Goal: Contribute content

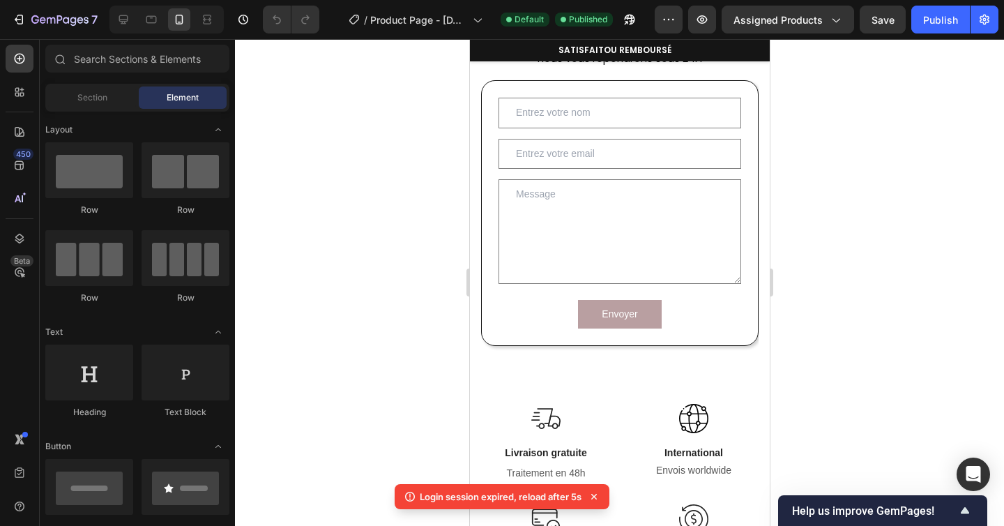
scroll to position [928, 0]
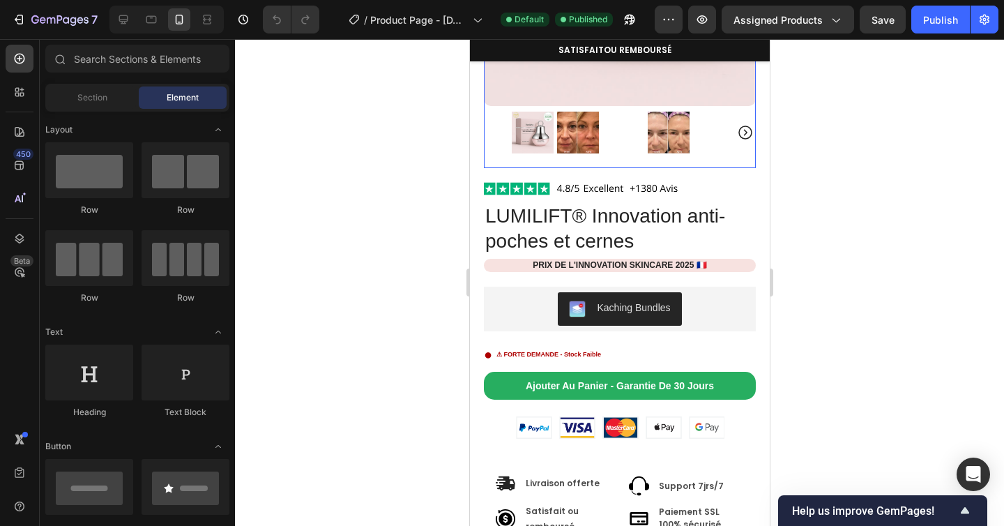
scroll to position [243, 0]
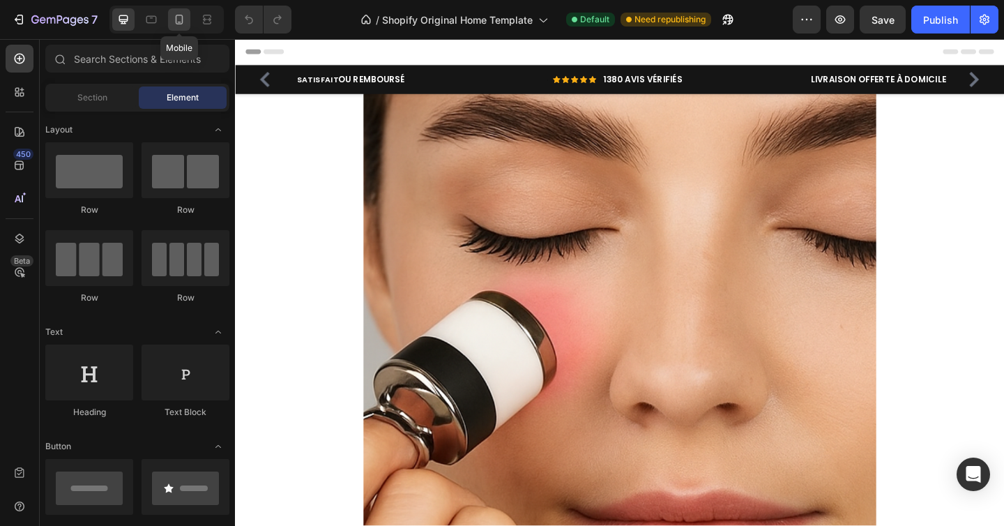
click at [186, 17] on div at bounding box center [179, 19] width 22 height 22
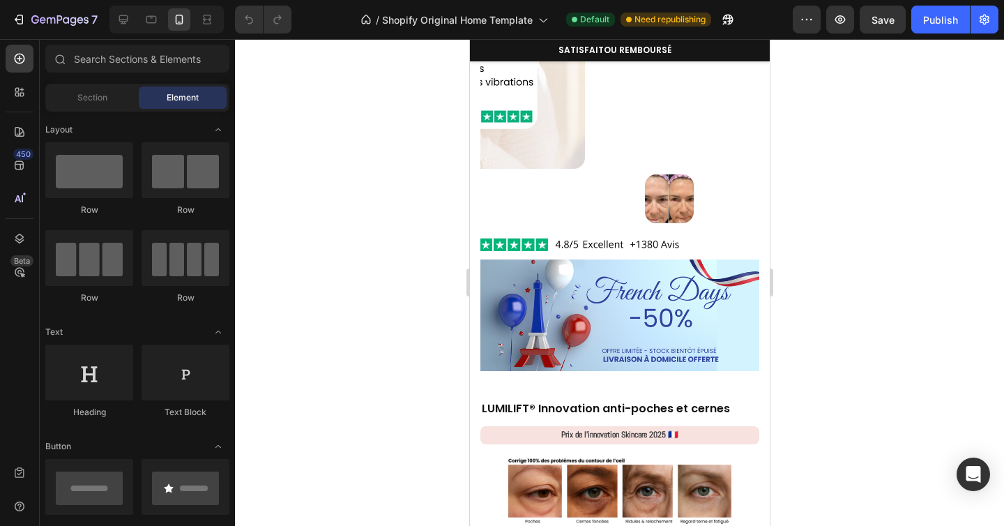
scroll to position [1970, 0]
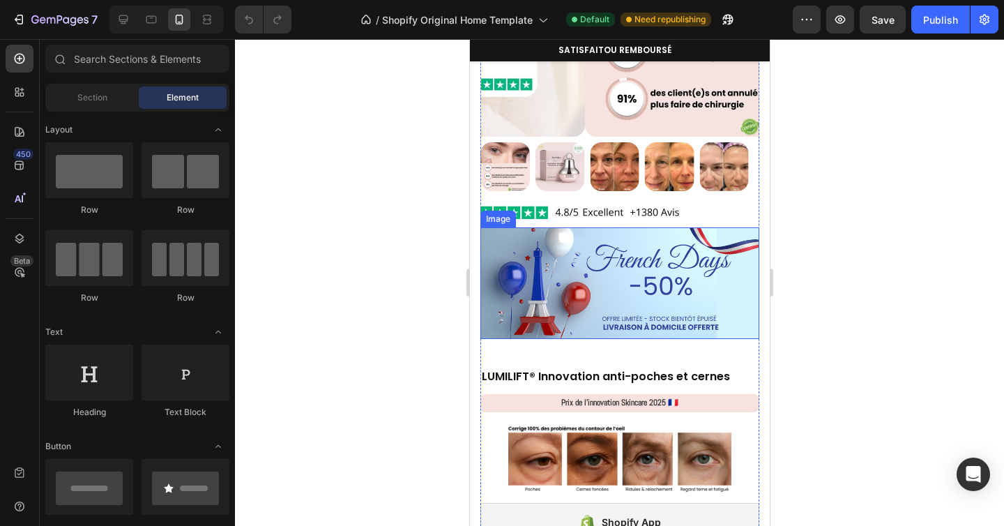
click at [597, 284] on img at bounding box center [619, 283] width 279 height 112
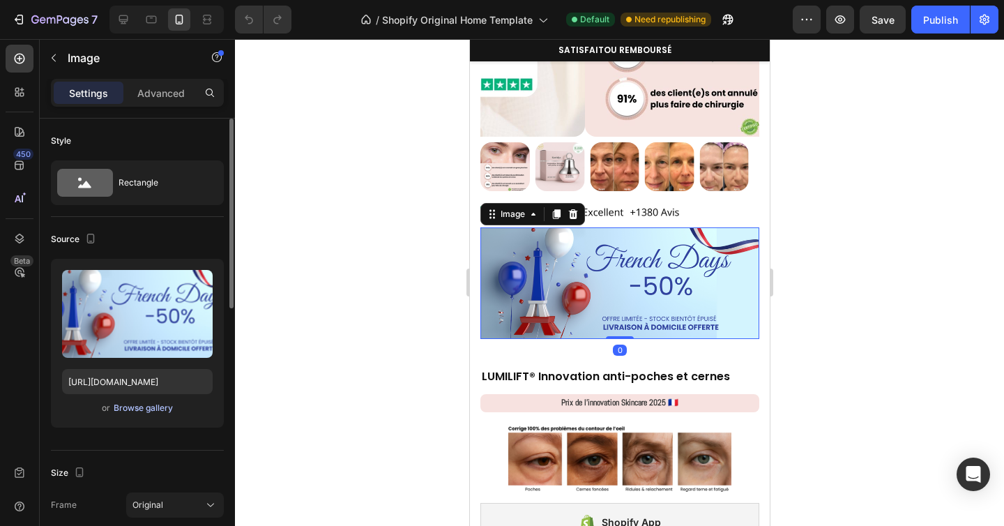
click at [135, 410] on div "Browse gallery" at bounding box center [143, 408] width 59 height 13
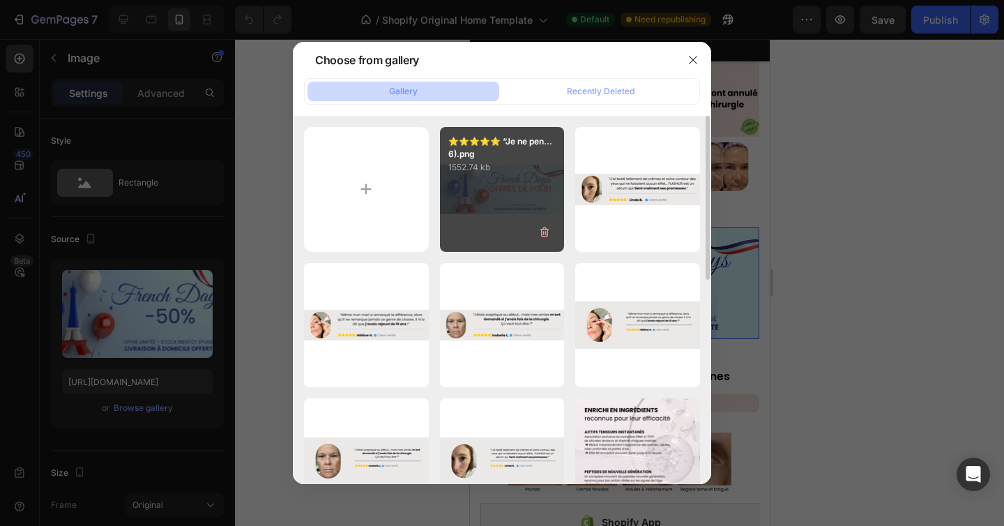
click at [489, 206] on div "⭐️⭐️⭐️⭐️⭐️ “Je ne pen...6).png 1552.74 kb" at bounding box center [502, 189] width 125 height 125
type input "[URL][DOMAIN_NAME]"
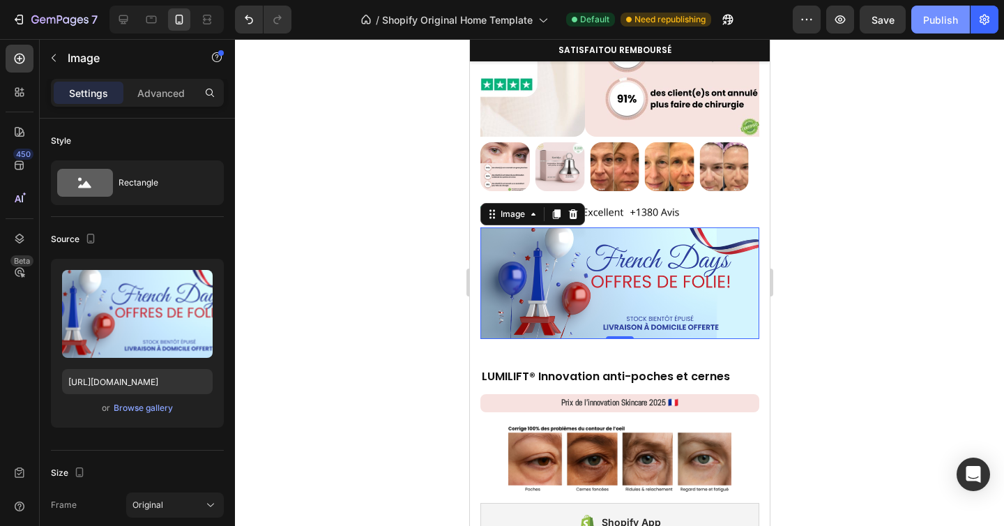
click at [942, 17] on div "Publish" at bounding box center [940, 20] width 35 height 15
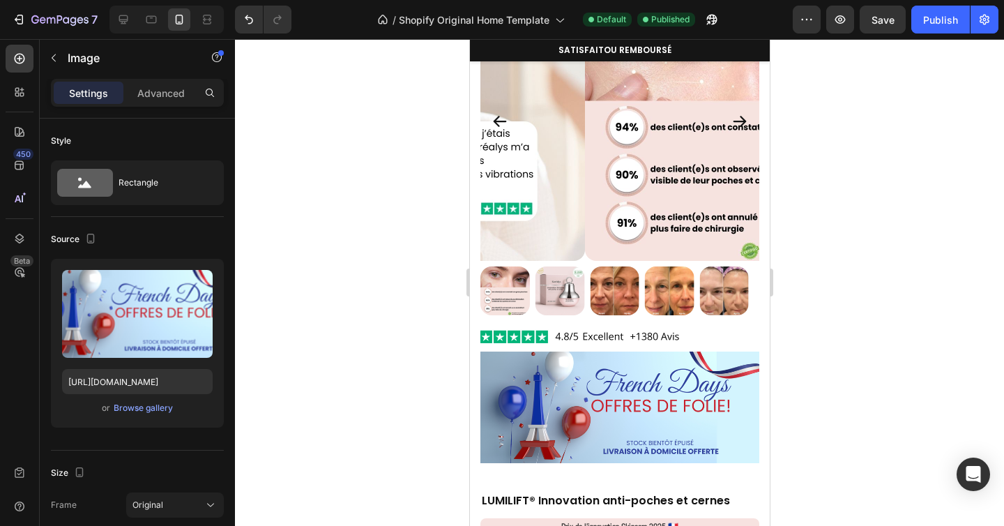
scroll to position [1896, 0]
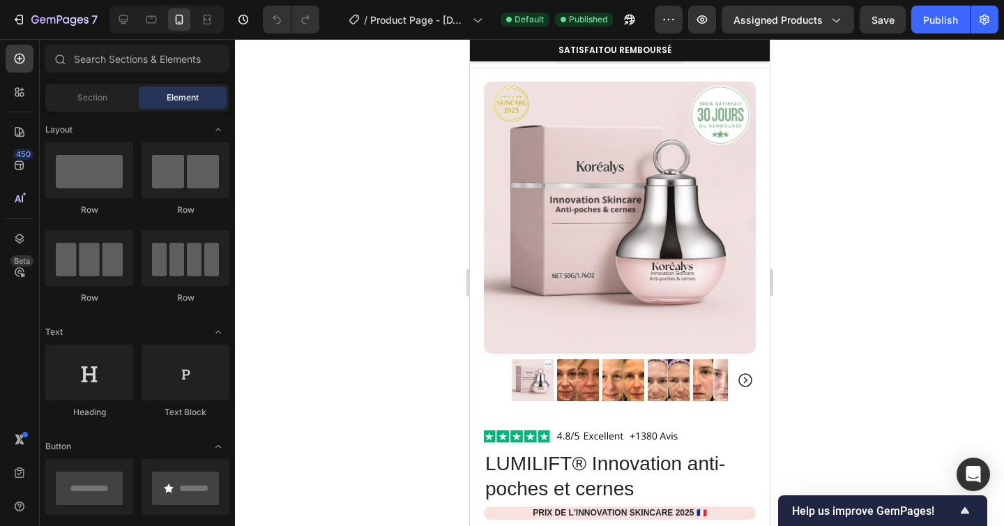
scroll to position [243, 0]
